Goal: Information Seeking & Learning: Find specific fact

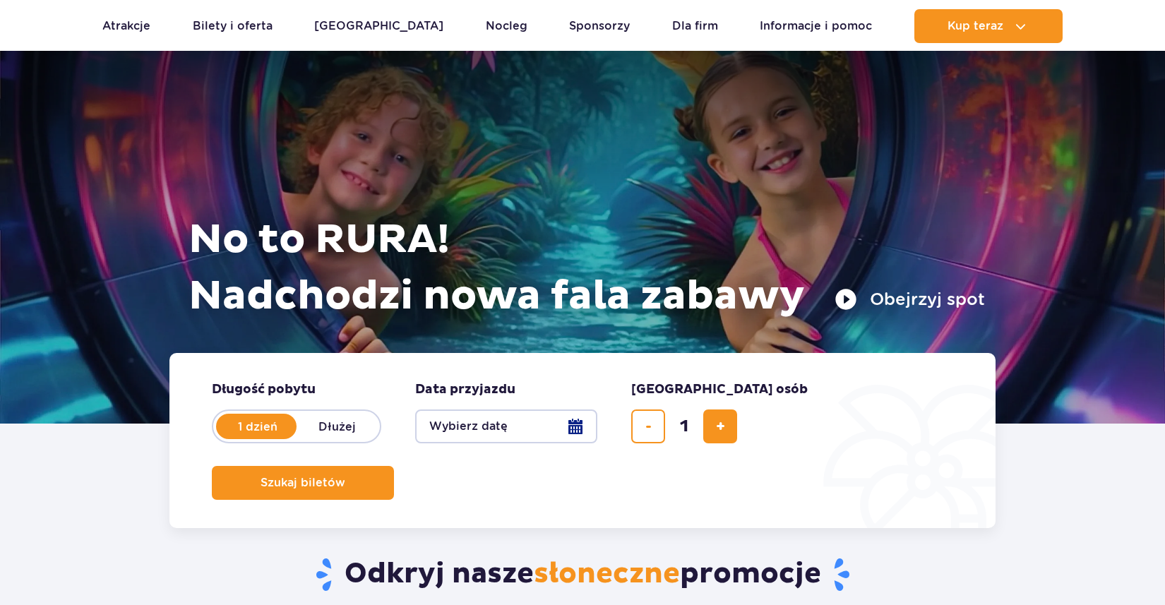
scroll to position [20, 0]
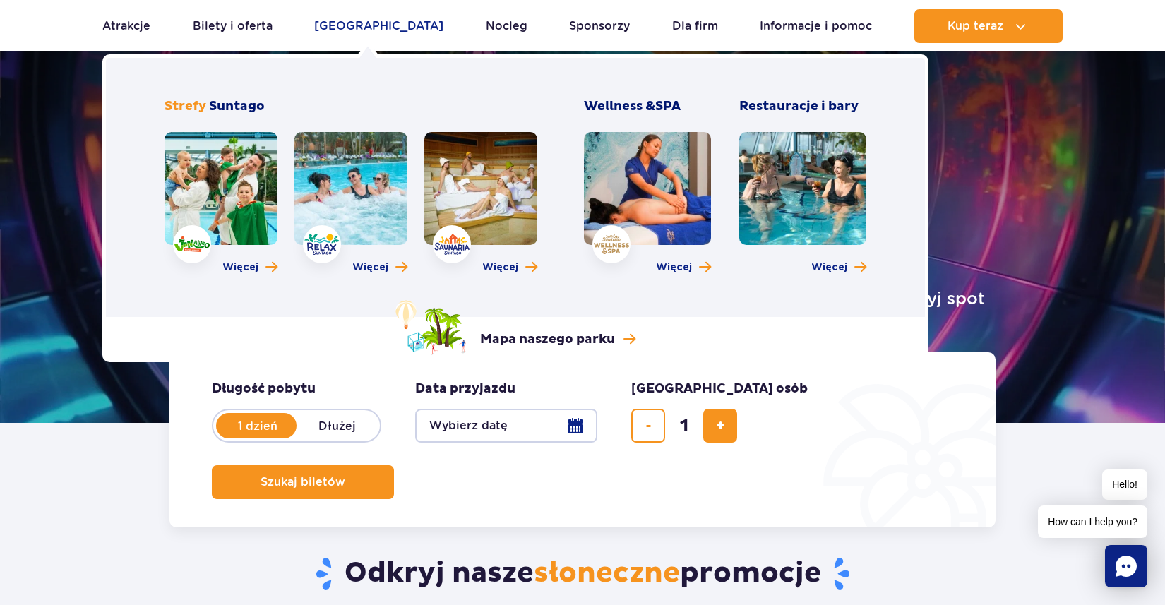
click at [374, 29] on link "[GEOGRAPHIC_DATA]" at bounding box center [378, 26] width 129 height 34
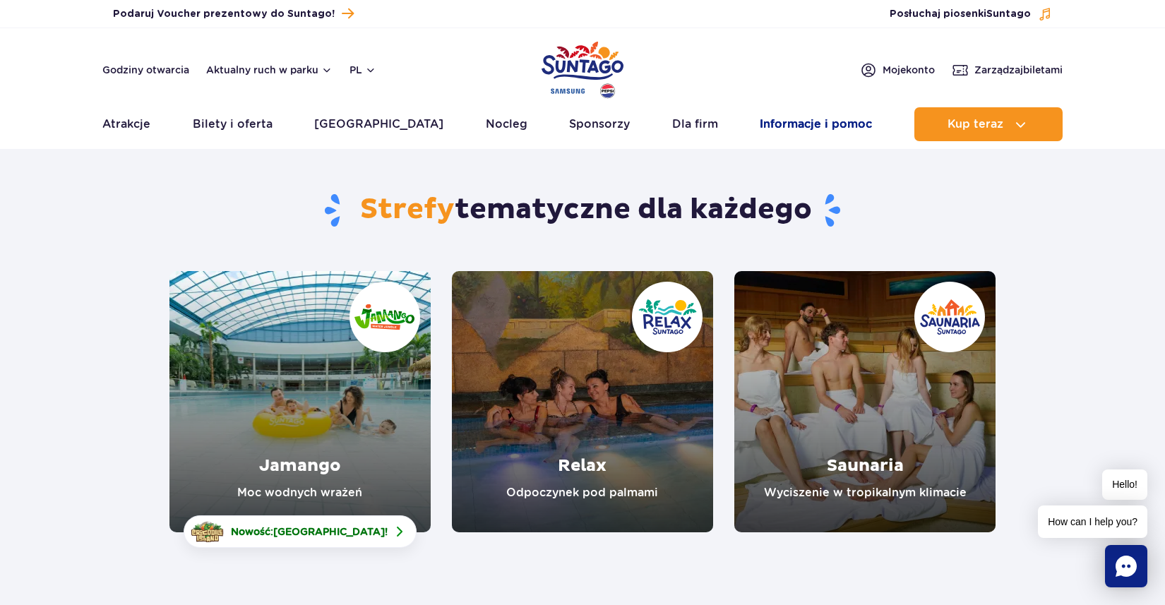
click at [784, 124] on link "Informacje i pomoc" at bounding box center [816, 124] width 112 height 34
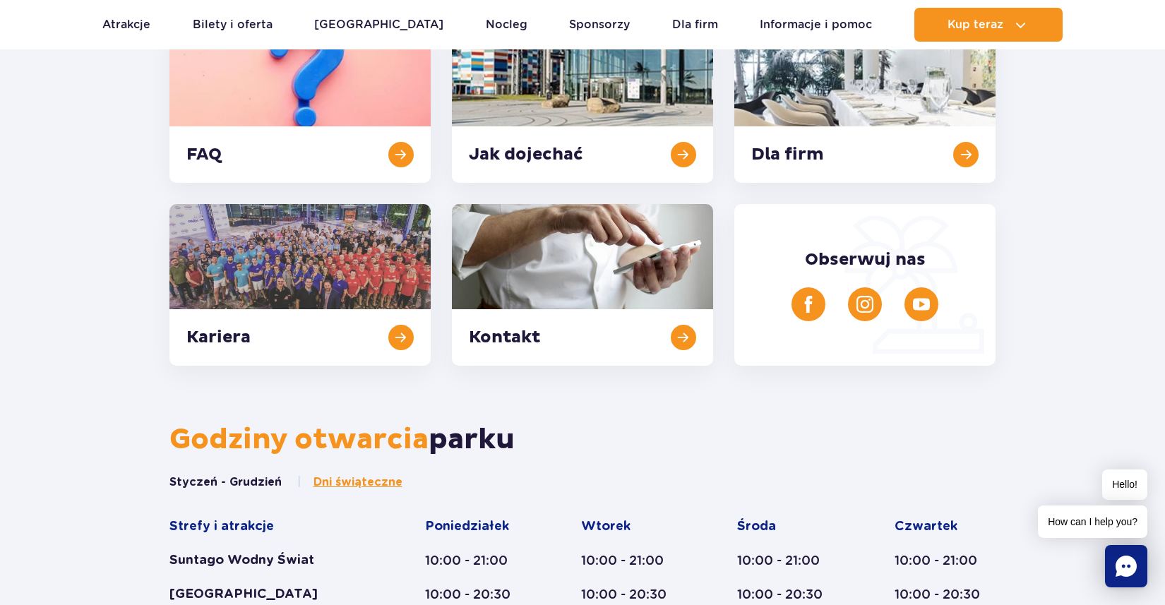
scroll to position [269, 0]
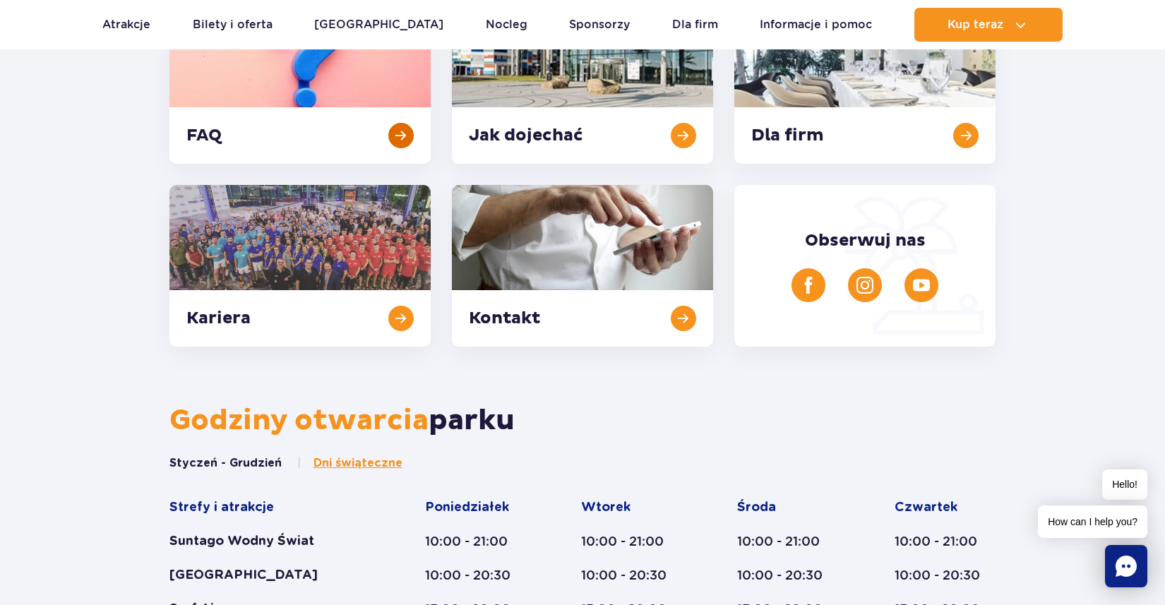
click at [354, 126] on link at bounding box center [299, 83] width 261 height 162
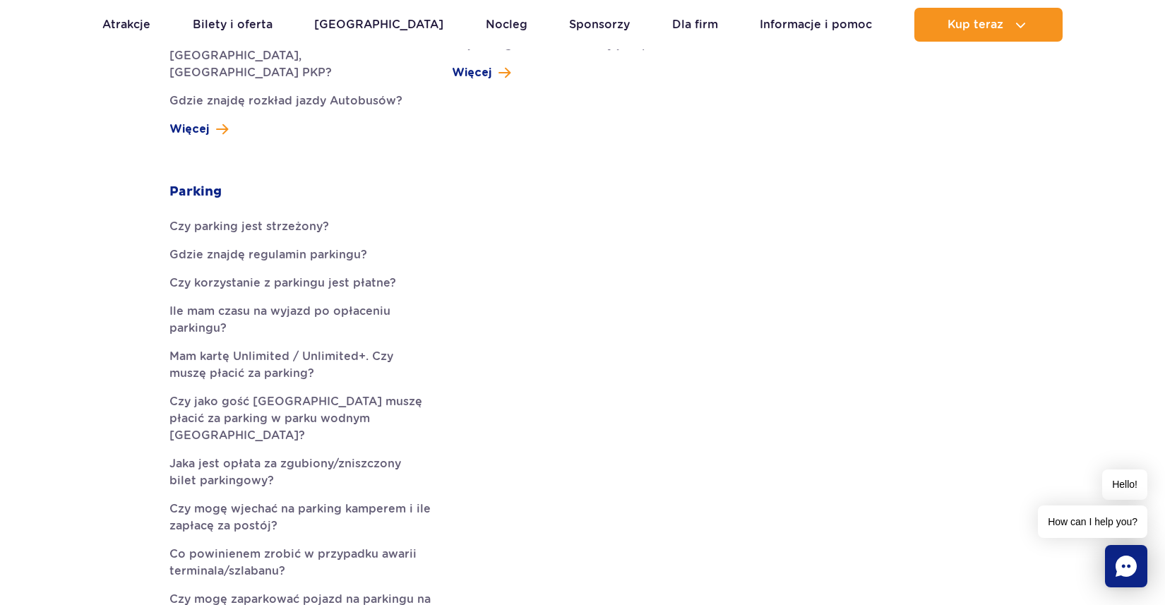
scroll to position [736, 0]
click at [203, 273] on link "Czy korzystanie z parkingu jest płatne?" at bounding box center [299, 281] width 261 height 17
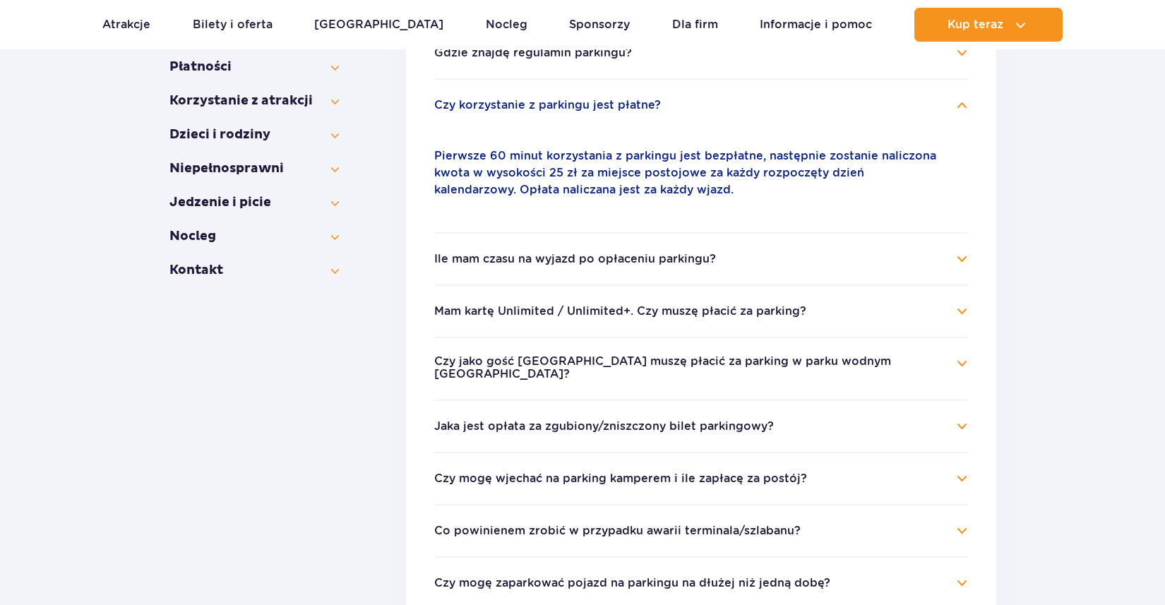
scroll to position [421, 0]
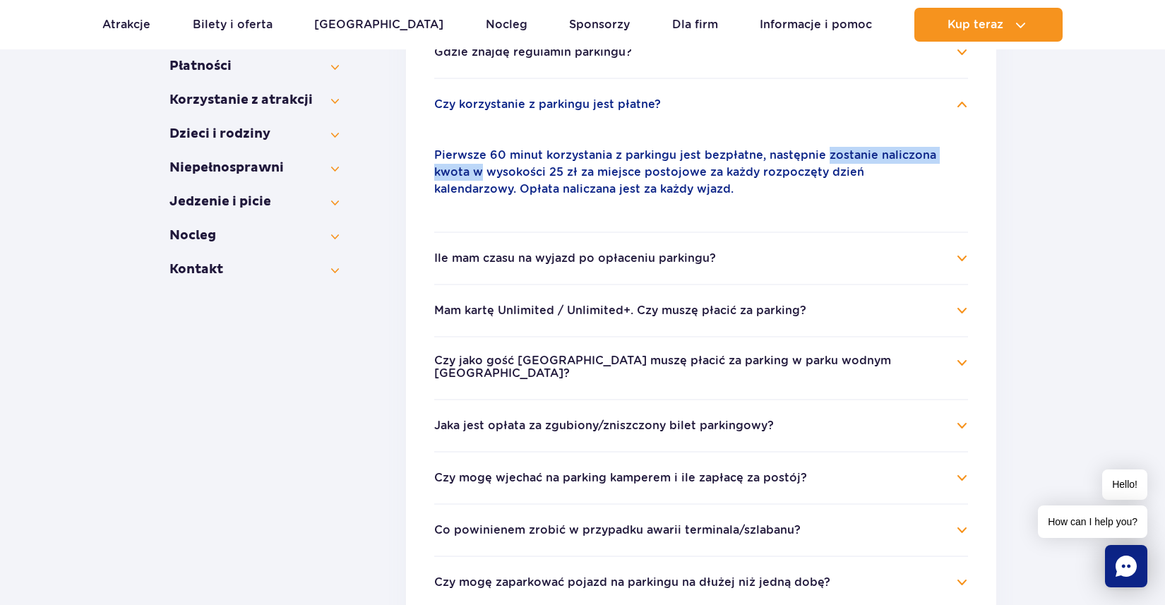
drag, startPoint x: 448, startPoint y: 164, endPoint x: 829, endPoint y: 155, distance: 381.3
click at [828, 155] on p "Pierwsze 60 minut korzystania z parkingu jest bezpłatne, następnie zostanie nal…" at bounding box center [701, 172] width 534 height 51
click at [829, 155] on p "Pierwsze 60 minut korzystania z parkingu jest bezpłatne, następnie zostanie nal…" at bounding box center [701, 172] width 534 height 51
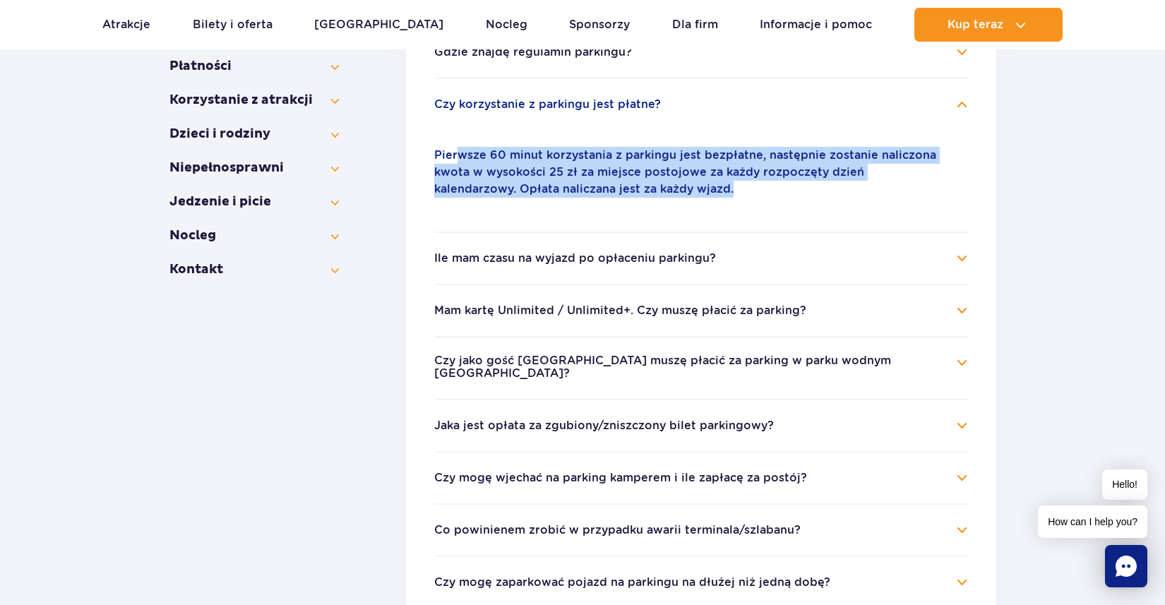
drag, startPoint x: 458, startPoint y: 159, endPoint x: 753, endPoint y: 203, distance: 298.3
click at [753, 203] on div "Pierwsze 60 minut korzystania z parkingu jest bezpłatne, następnie zostanie nal…" at bounding box center [701, 172] width 534 height 85
drag, startPoint x: 573, startPoint y: 155, endPoint x: 702, endPoint y: 198, distance: 136.2
click at [702, 198] on div "Pierwsze 60 minut korzystania z parkingu jest bezpłatne, następnie zostanie nal…" at bounding box center [701, 172] width 534 height 85
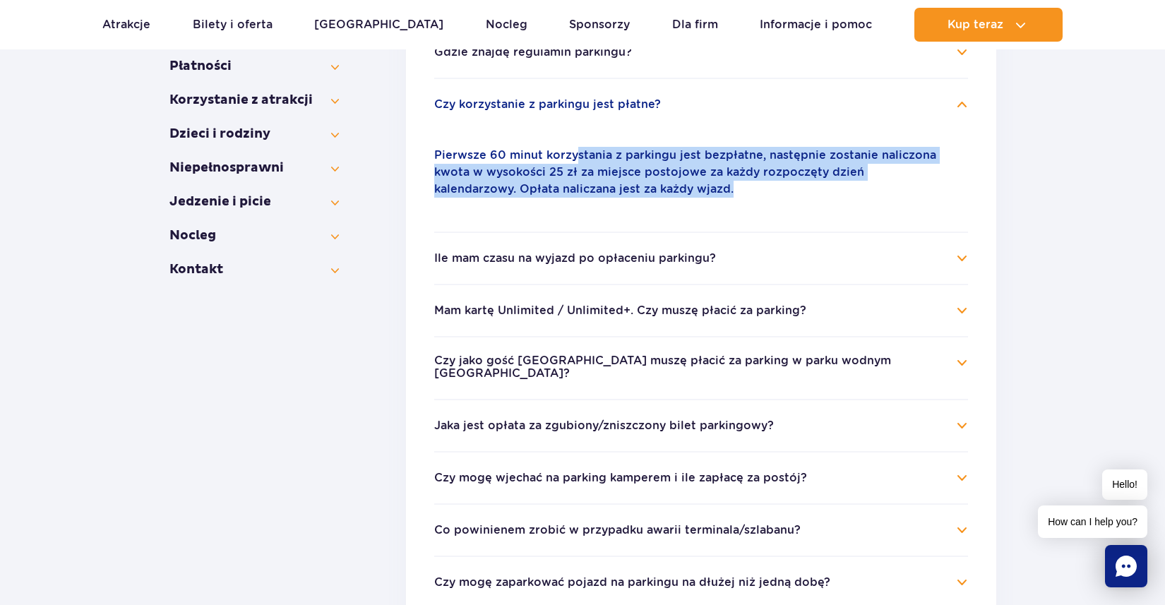
click at [702, 198] on div "Pierwsze 60 minut korzystania z parkingu jest bezpłatne, następnie zostanie nal…" at bounding box center [701, 172] width 534 height 85
drag, startPoint x: 486, startPoint y: 144, endPoint x: 657, endPoint y: 213, distance: 184.3
click at [657, 213] on div "Pierwsze 60 minut korzystania z parkingu jest bezpłatne, następnie zostanie nal…" at bounding box center [701, 172] width 534 height 85
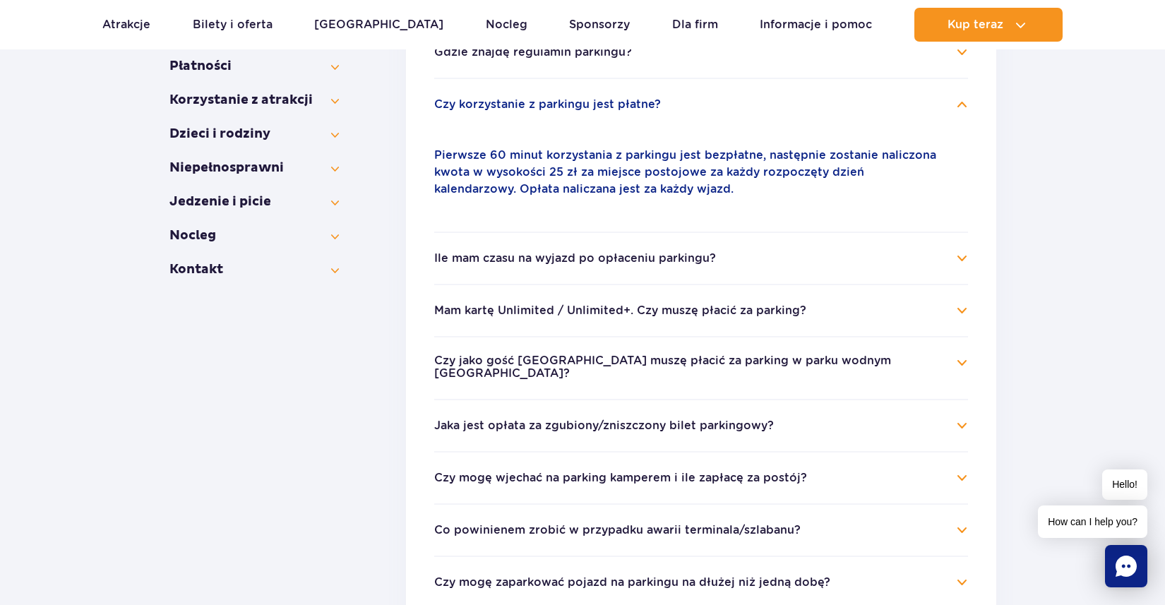
click at [561, 263] on button "Ile mam czasu na wyjazd po opłaceniu parkingu?" at bounding box center [575, 258] width 282 height 13
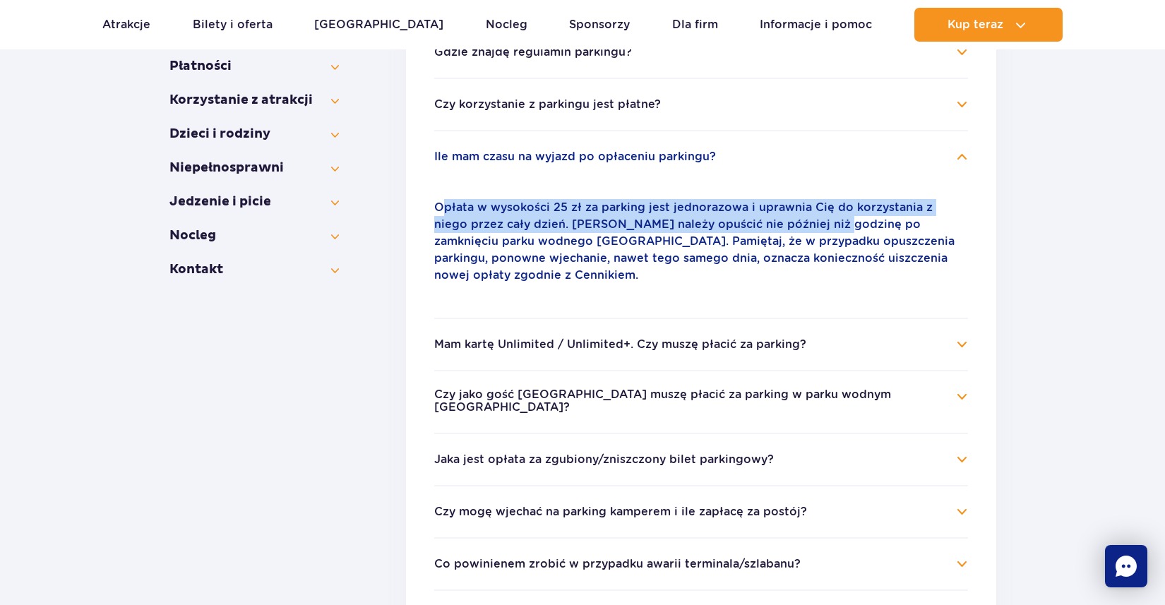
drag, startPoint x: 444, startPoint y: 203, endPoint x: 790, endPoint y: 227, distance: 346.8
click at [791, 227] on p "Opłata w wysokości 25 zł za parking jest jednorazowa i uprawnia Cię do korzysta…" at bounding box center [701, 241] width 534 height 85
click at [790, 227] on p "Opłata w wysokości 25 zł za parking jest jednorazowa i uprawnia Cię do korzysta…" at bounding box center [701, 241] width 534 height 85
drag, startPoint x: 483, startPoint y: 200, endPoint x: 742, endPoint y: 222, distance: 260.1
click at [743, 222] on p "Opłata w wysokości 25 zł za parking jest jednorazowa i uprawnia Cię do korzysta…" at bounding box center [701, 241] width 534 height 85
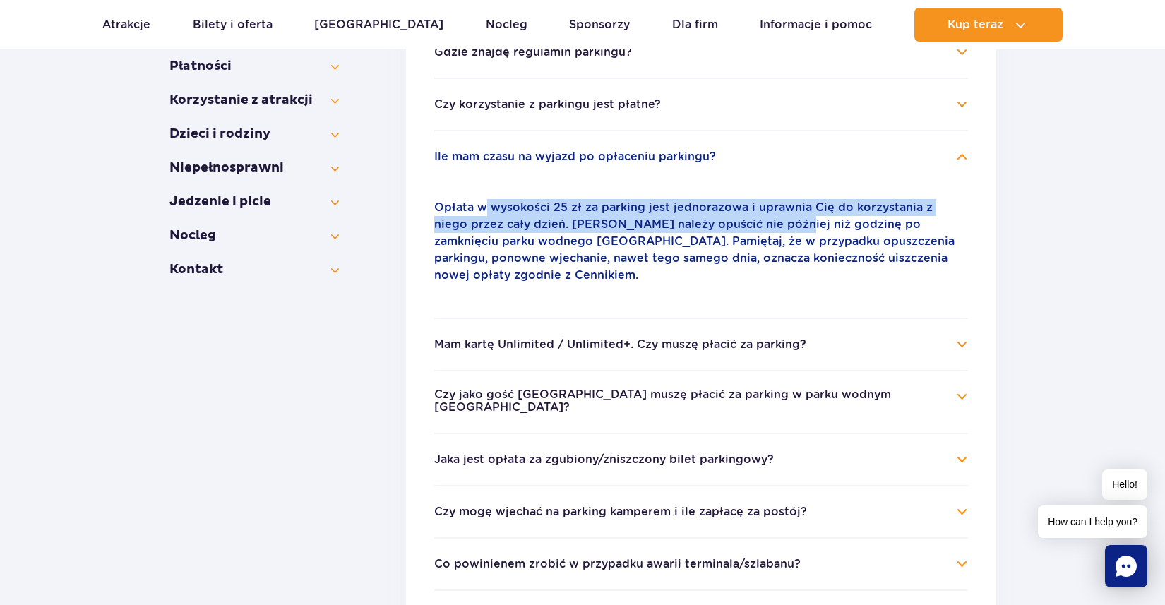
click at [742, 222] on p "Opłata w wysokości 25 zł za parking jest jednorazowa i uprawnia Cię do korzysta…" at bounding box center [701, 241] width 534 height 85
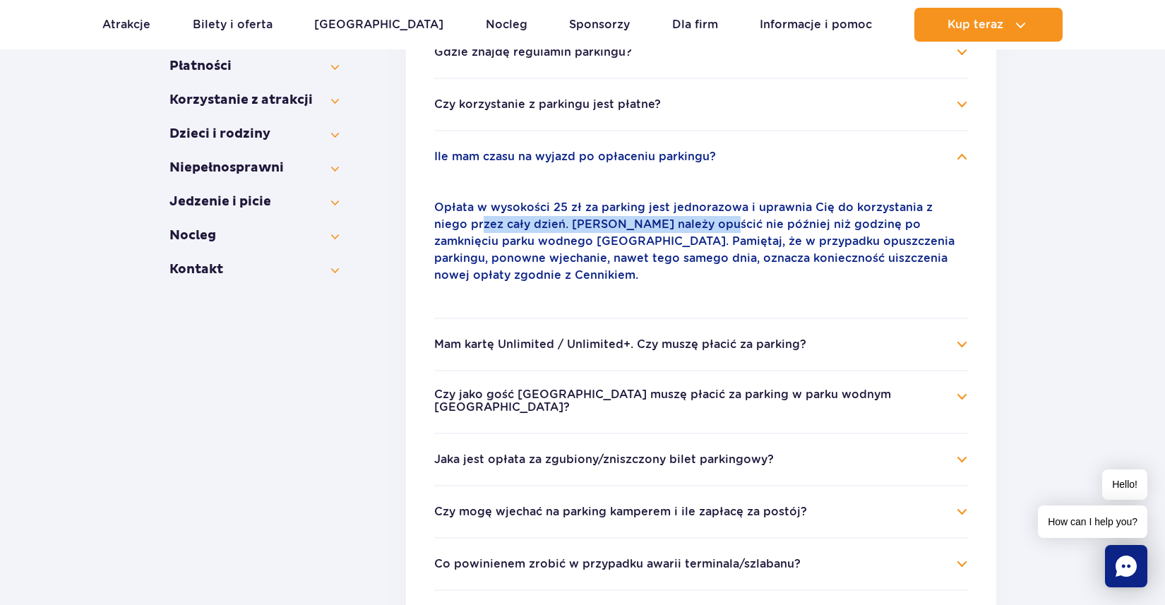
drag, startPoint x: 447, startPoint y: 221, endPoint x: 671, endPoint y: 229, distance: 223.9
click at [671, 229] on p "Opłata w wysokości 25 zł za parking jest jednorazowa i uprawnia Cię do korzysta…" at bounding box center [701, 241] width 534 height 85
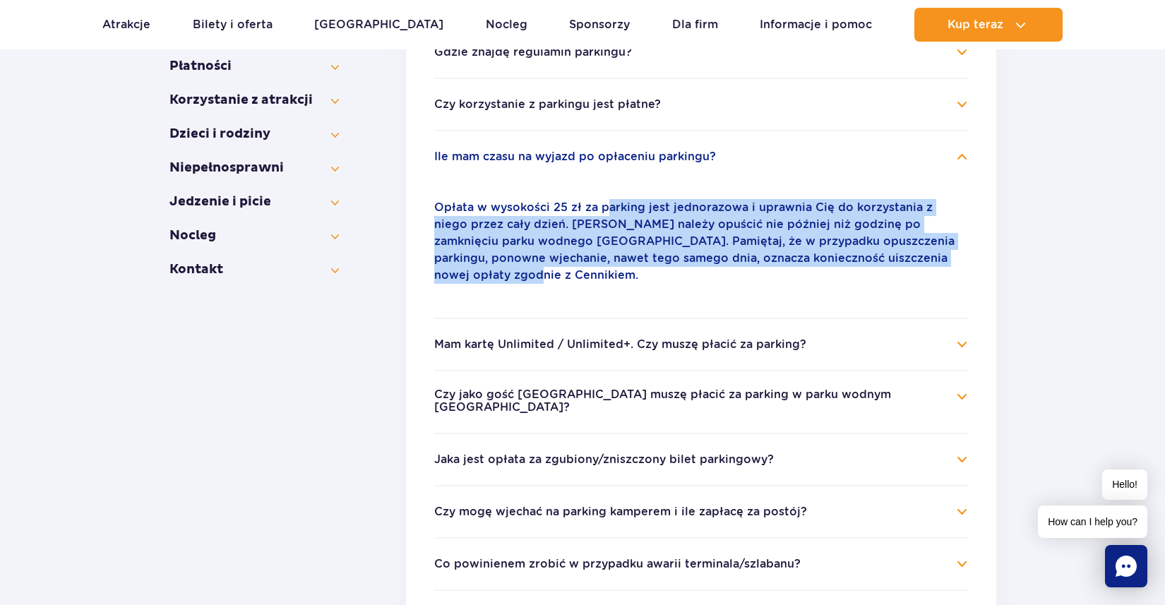
drag, startPoint x: 604, startPoint y: 207, endPoint x: 744, endPoint y: 270, distance: 153.3
click at [744, 270] on div "Opłata w wysokości 25 zł za parking jest jednorazowa i uprawnia Cię do korzysta…" at bounding box center [701, 241] width 534 height 119
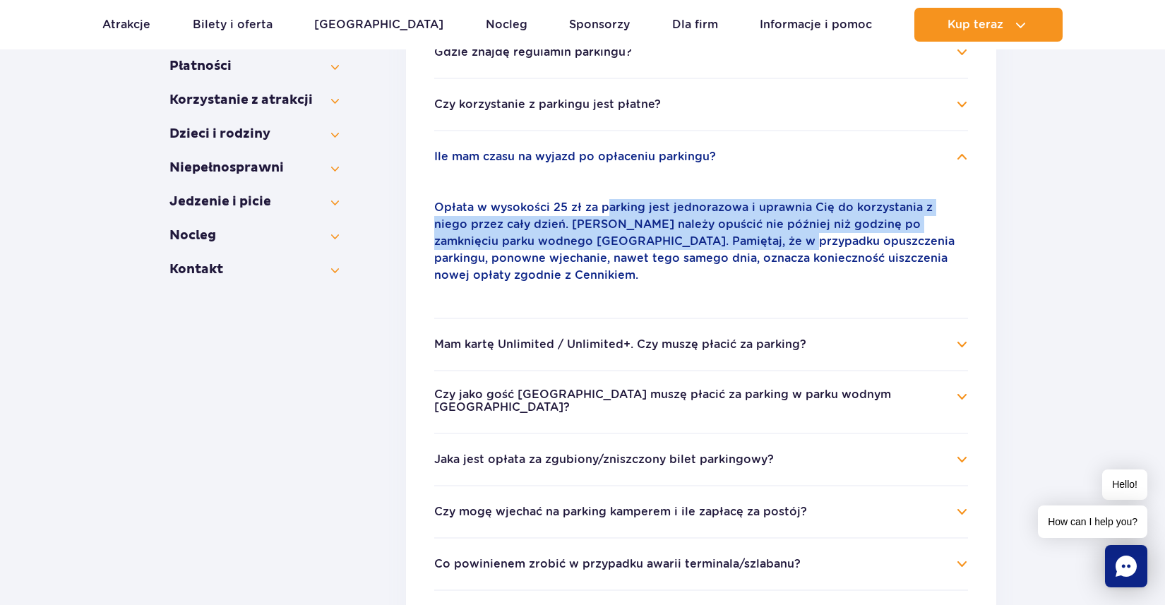
drag, startPoint x: 606, startPoint y: 205, endPoint x: 732, endPoint y: 235, distance: 129.1
click at [732, 235] on p "Opłata w wysokości 25 zł za parking jest jednorazowa i uprawnia Cię do korzysta…" at bounding box center [701, 241] width 534 height 85
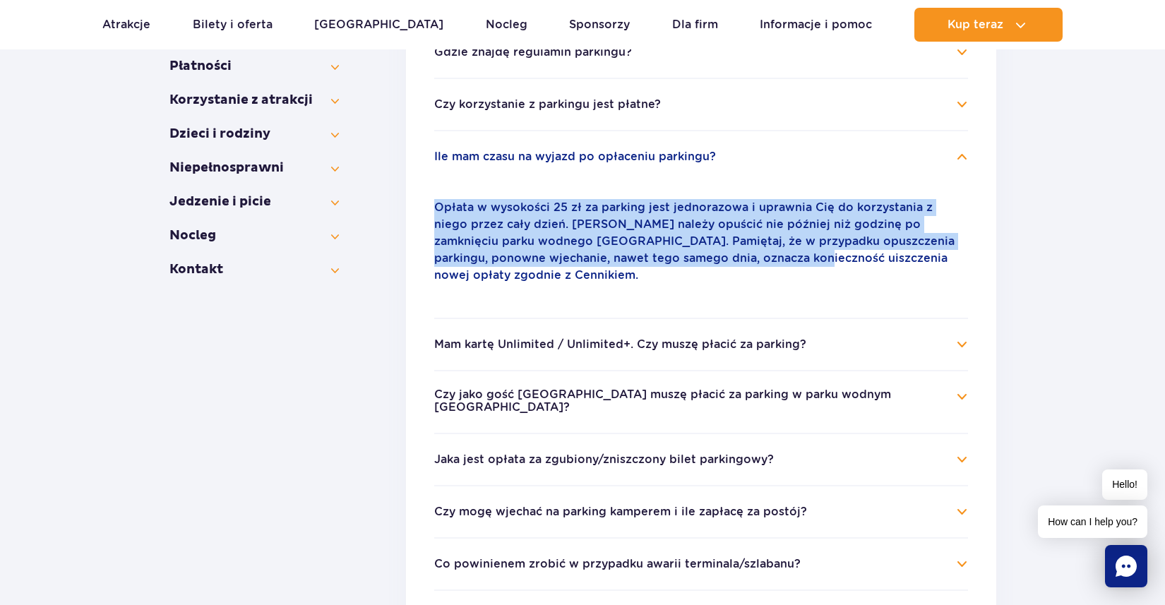
drag, startPoint x: 682, startPoint y: 197, endPoint x: 748, endPoint y: 264, distance: 94.4
click at [748, 264] on div "Opłata w wysokości 25 zł za parking jest jednorazowa i uprawnia Cię do korzysta…" at bounding box center [701, 241] width 534 height 119
click at [748, 264] on p "Opłata w wysokości 25 zł za parking jest jednorazowa i uprawnia Cię do korzysta…" at bounding box center [701, 241] width 534 height 85
drag, startPoint x: 625, startPoint y: 202, endPoint x: 717, endPoint y: 256, distance: 106.7
click at [717, 256] on p "Opłata w wysokości 25 zł za parking jest jednorazowa i uprawnia Cię do korzysta…" at bounding box center [701, 241] width 534 height 85
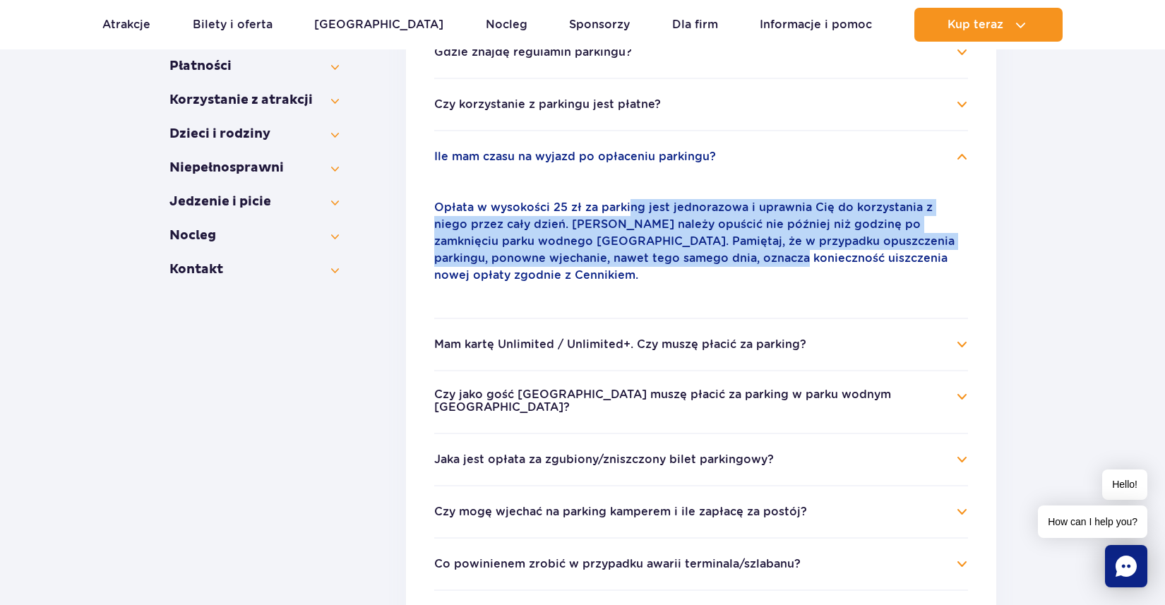
click at [717, 256] on p "Opłata w wysokości 25 zł za parking jest jednorazowa i uprawnia Cię do korzysta…" at bounding box center [701, 241] width 534 height 85
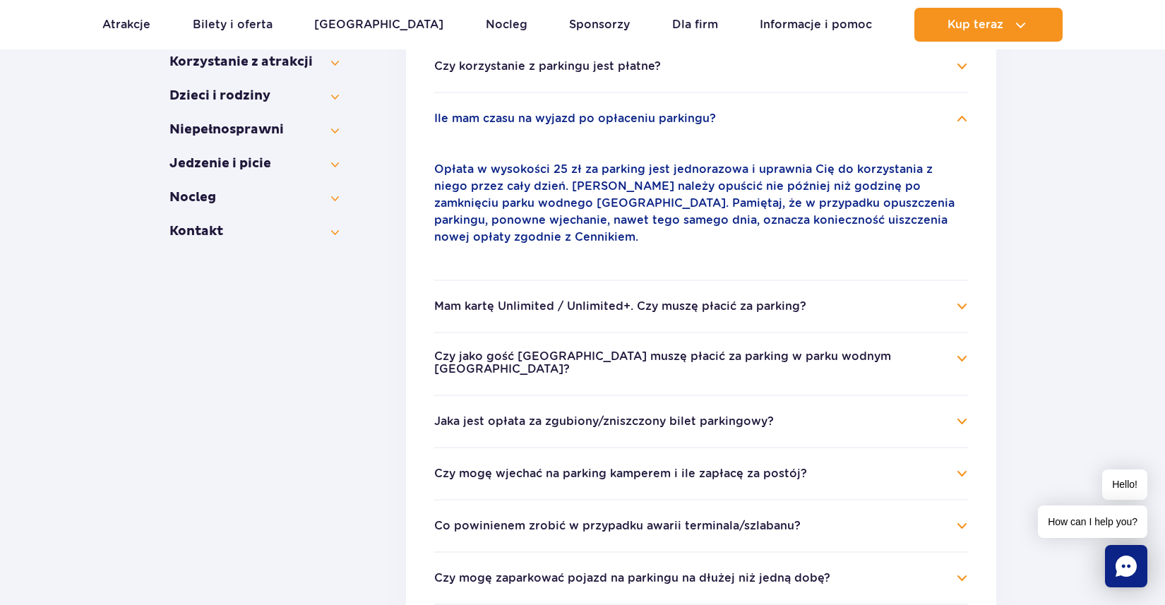
scroll to position [460, 0]
click at [489, 349] on button "Czy jako gość Suntago Village muszę płacić za parking w parku wodnym Suntago?" at bounding box center [690, 362] width 513 height 26
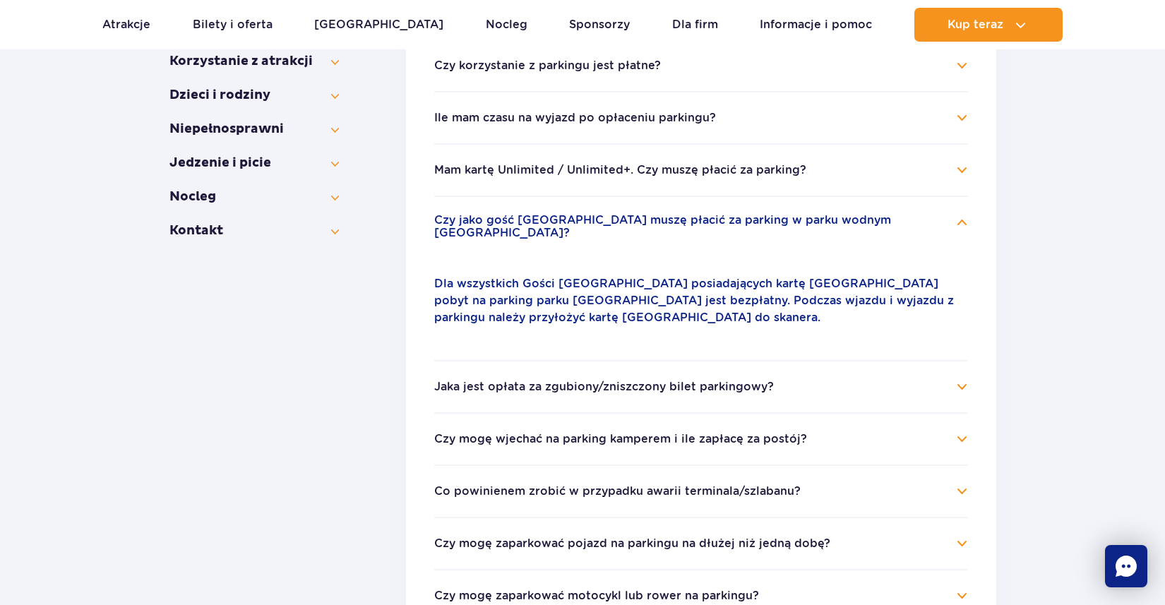
click at [539, 221] on button "Czy jako gość Suntago Village muszę płacić za parking w parku wodnym Suntago?" at bounding box center [690, 227] width 513 height 26
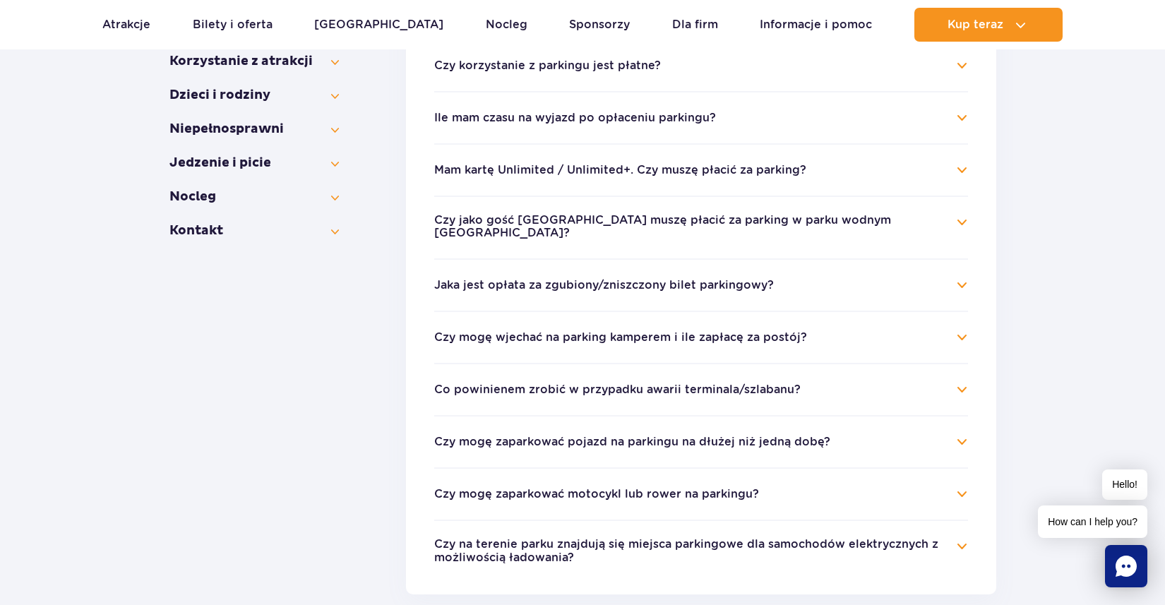
scroll to position [467, 0]
